Goal: Task Accomplishment & Management: Use online tool/utility

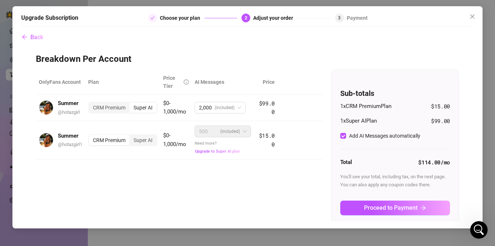
scroll to position [26, 0]
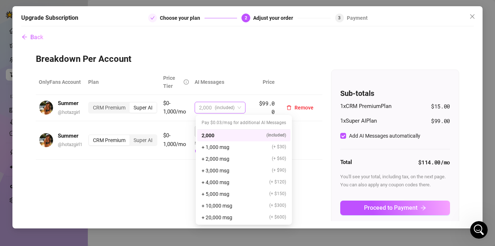
click at [224, 105] on span "(included)" at bounding box center [225, 107] width 20 height 11
click at [179, 178] on div "OnlyFans Account Plan Price Tier AI Messages Price Summer @ hotazgirl CRM Premi…" at bounding box center [248, 154] width 424 height 169
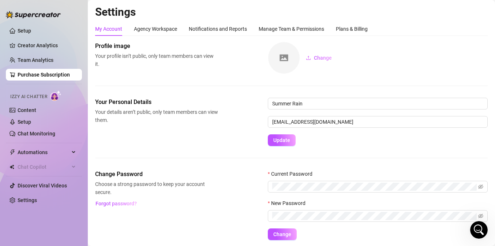
scroll to position [25, 0]
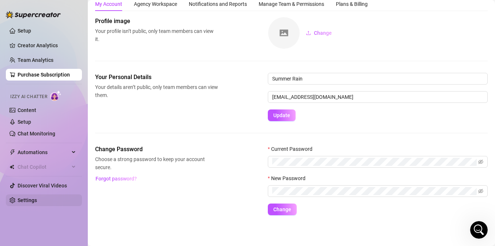
click at [19, 199] on link "Settings" at bounding box center [27, 200] width 19 height 6
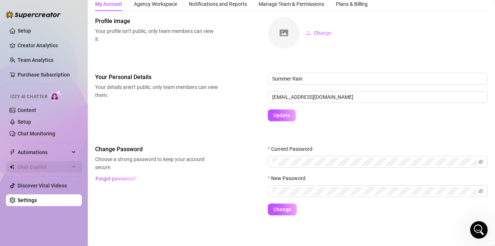
click at [37, 167] on span "Chat Copilot" at bounding box center [44, 167] width 52 height 12
click at [72, 167] on icon at bounding box center [74, 167] width 4 height 0
click at [46, 152] on span "Automations" at bounding box center [44, 152] width 52 height 12
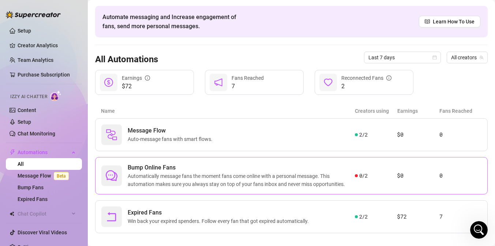
click at [364, 171] on div "Bump Online Fans Automatically message fans the moment fans come online with a …" at bounding box center [291, 175] width 393 height 37
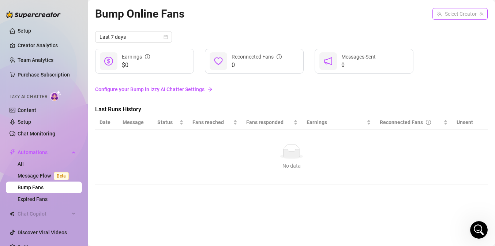
click at [477, 14] on input "search" at bounding box center [457, 13] width 40 height 11
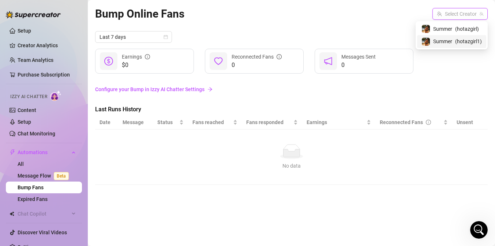
click at [473, 41] on span "( hotazgirl1 )" at bounding box center [468, 41] width 27 height 8
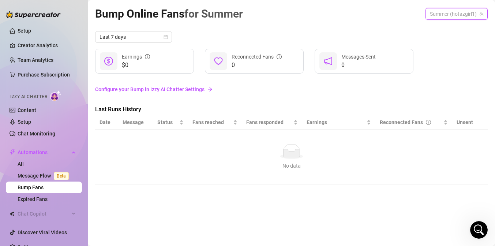
click at [472, 14] on span "Summer (hotazgirl1)" at bounding box center [456, 13] width 53 height 11
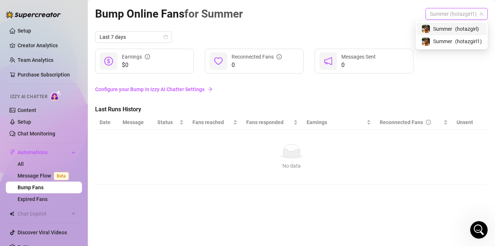
click at [469, 27] on span "( hotazgirl )" at bounding box center [467, 29] width 24 height 8
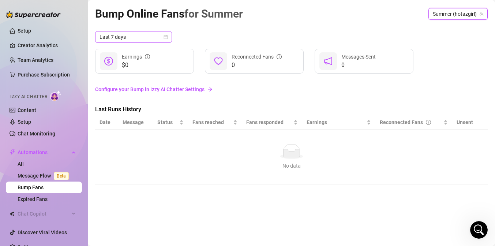
click at [166, 37] on icon "calendar" at bounding box center [166, 37] width 4 height 4
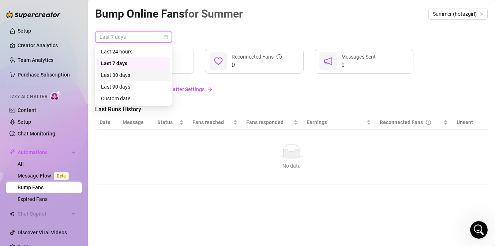
click at [148, 72] on div "Last 30 days" at bounding box center [133, 75] width 65 height 8
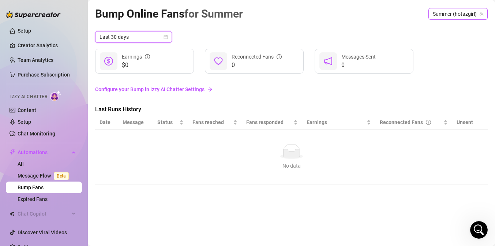
click at [455, 12] on span "Summer (hotazgirl)" at bounding box center [458, 13] width 51 height 11
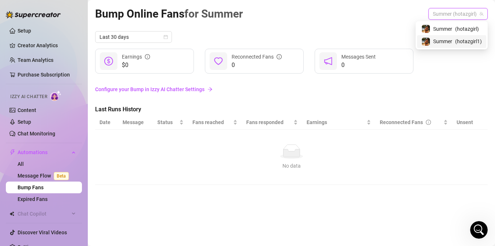
click at [455, 42] on span "( hotazgirl1 )" at bounding box center [468, 41] width 27 height 8
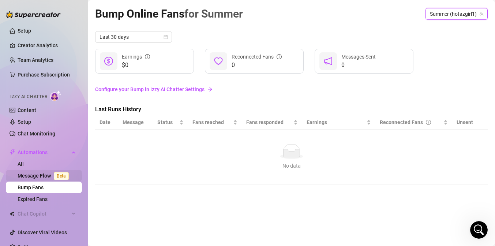
click at [52, 175] on link "Message Flow Beta" at bounding box center [45, 176] width 54 height 6
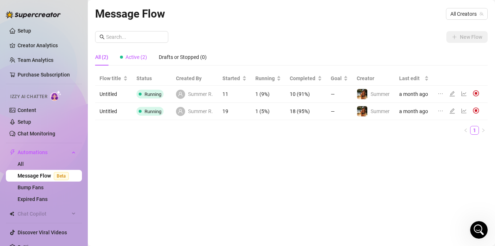
click at [138, 56] on span "Active (2)" at bounding box center [137, 57] width 22 height 6
click at [103, 59] on div "All (2)" at bounding box center [101, 57] width 13 height 8
click at [24, 162] on link "All" at bounding box center [21, 164] width 6 height 6
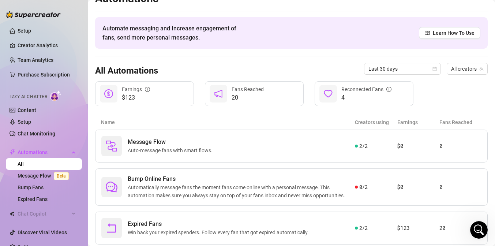
scroll to position [34, 0]
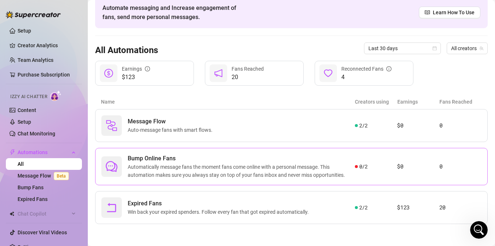
click at [356, 166] on span at bounding box center [356, 166] width 3 height 3
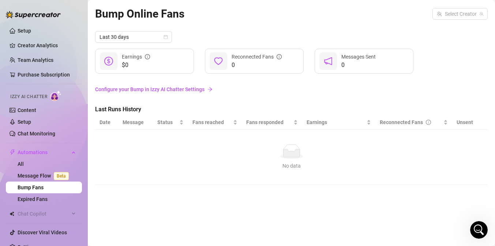
click at [188, 90] on link "Configure your Bump in Izzy AI Chatter Settings" at bounding box center [291, 89] width 393 height 8
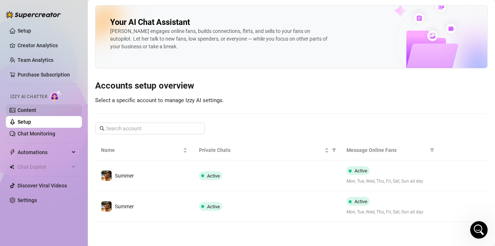
click at [36, 109] on link "Content" at bounding box center [27, 110] width 19 height 6
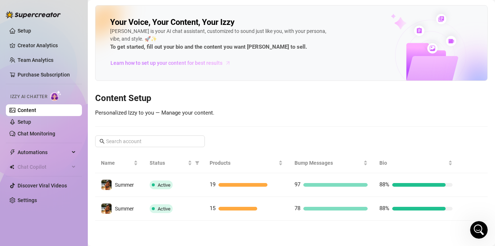
click at [193, 60] on span "Learn how to set up your content for best results" at bounding box center [167, 63] width 112 height 8
